Goal: Information Seeking & Learning: Learn about a topic

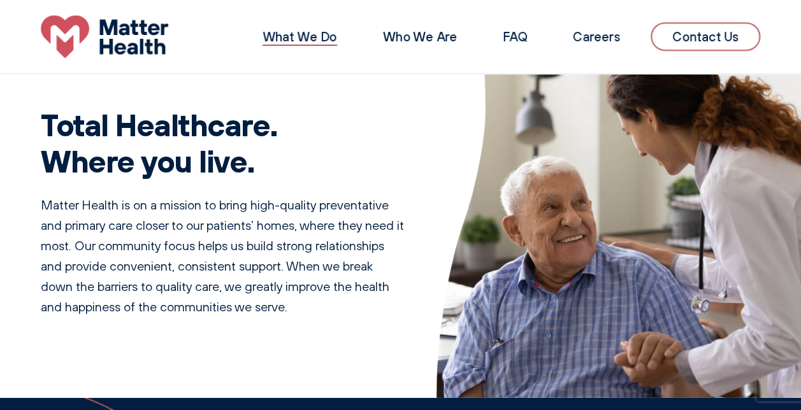
click at [320, 34] on link "What We Do" at bounding box center [300, 37] width 75 height 16
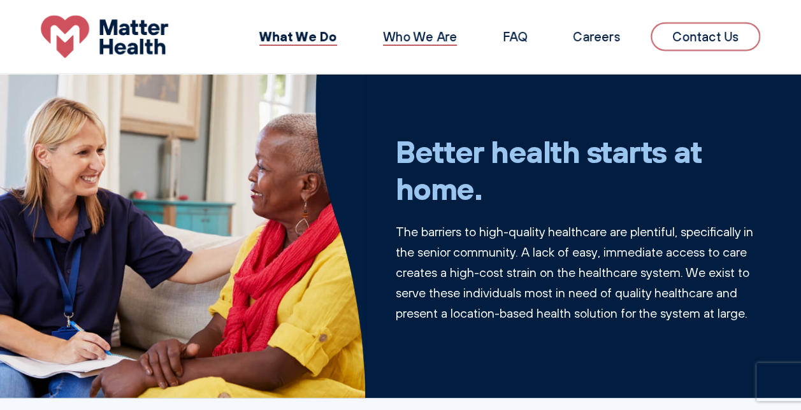
click at [412, 36] on link "Who We Are" at bounding box center [420, 37] width 74 height 16
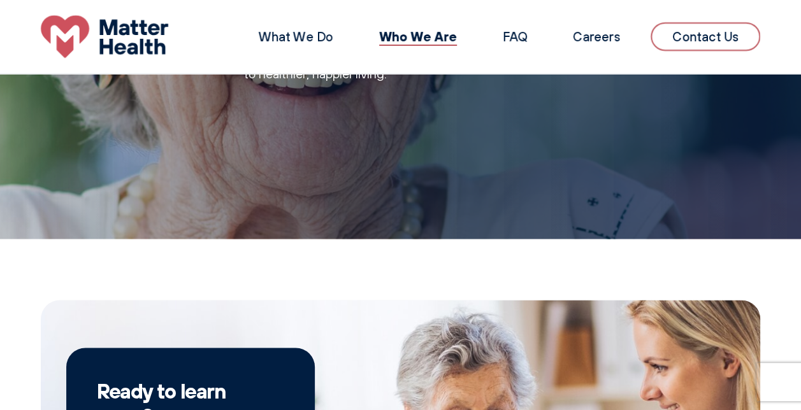
scroll to position [685, 0]
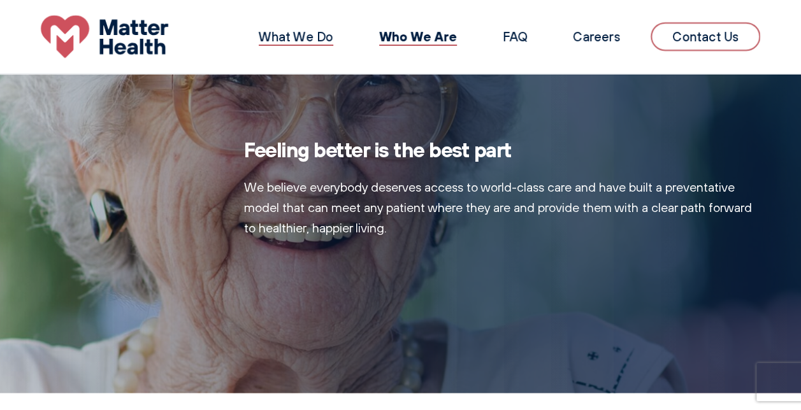
click at [296, 33] on link "What We Do" at bounding box center [296, 37] width 75 height 16
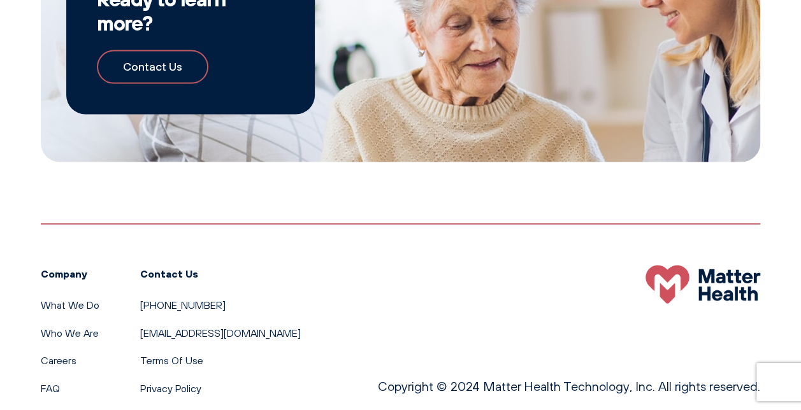
scroll to position [1304, 0]
